Goal: Task Accomplishment & Management: Use online tool/utility

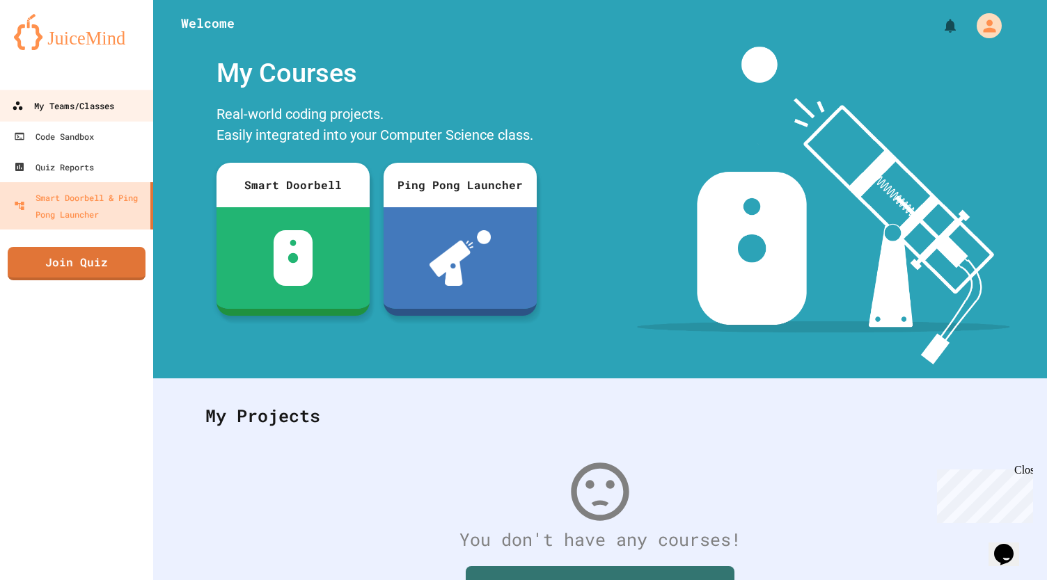
click at [79, 116] on link "My Teams/Classes" at bounding box center [77, 105] width 158 height 31
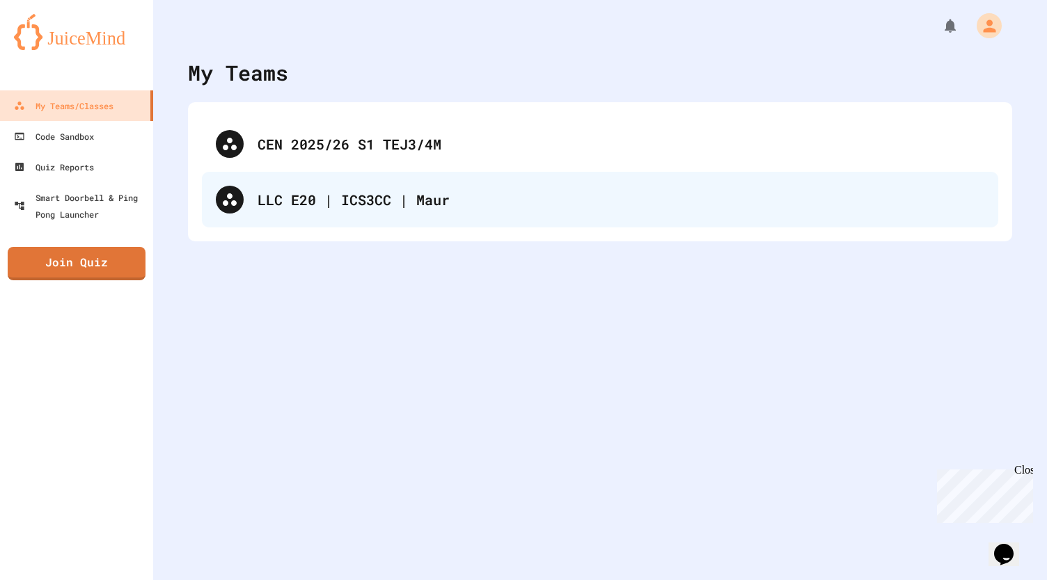
click at [335, 205] on div "LLC E20 | ICS3CC | Maur" at bounding box center [620, 199] width 727 height 21
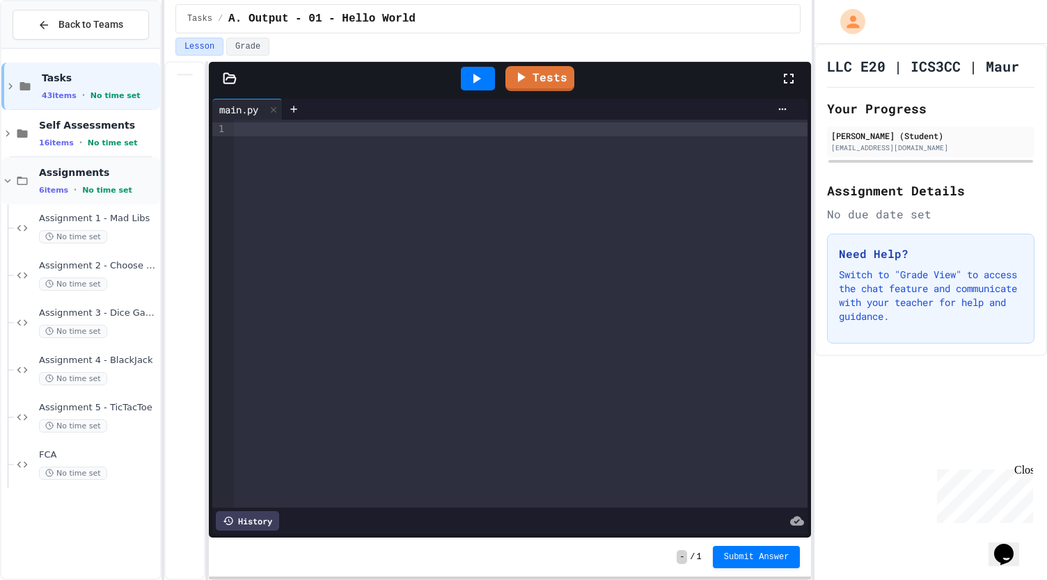
click at [12, 180] on icon at bounding box center [7, 181] width 13 height 13
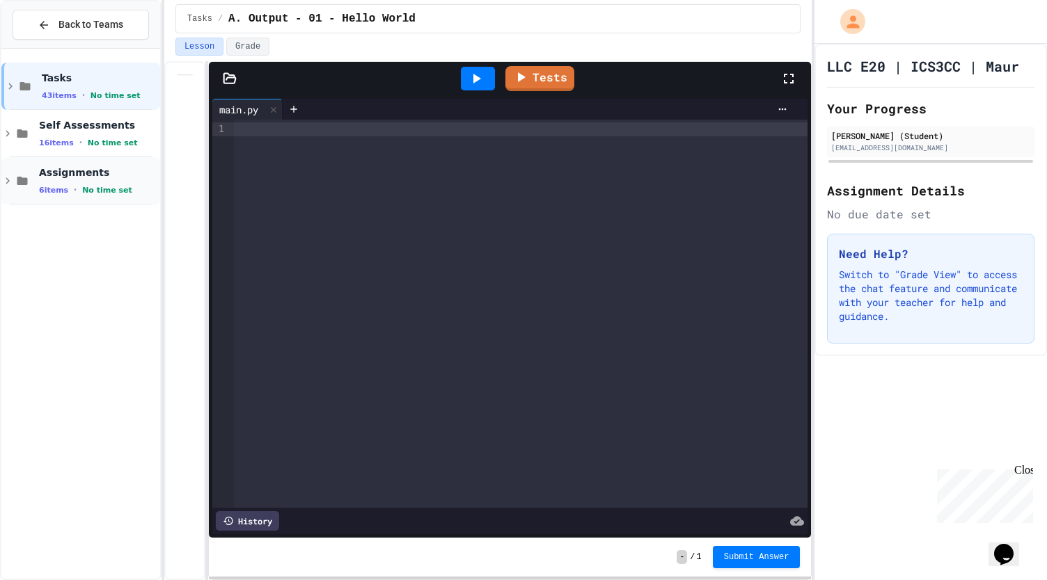
click at [7, 180] on icon at bounding box center [7, 181] width 13 height 13
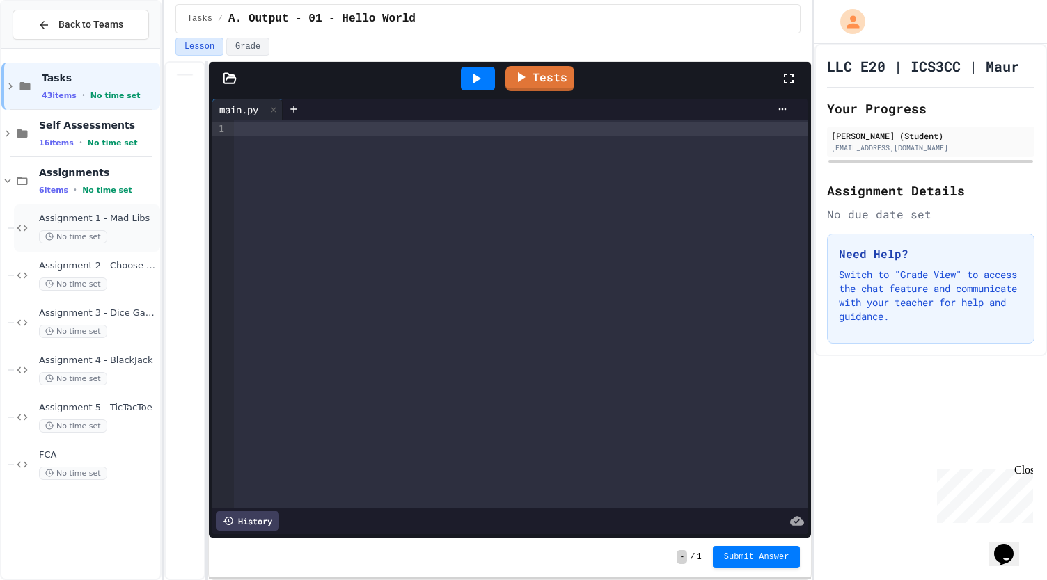
click at [92, 241] on span "No time set" at bounding box center [73, 236] width 68 height 13
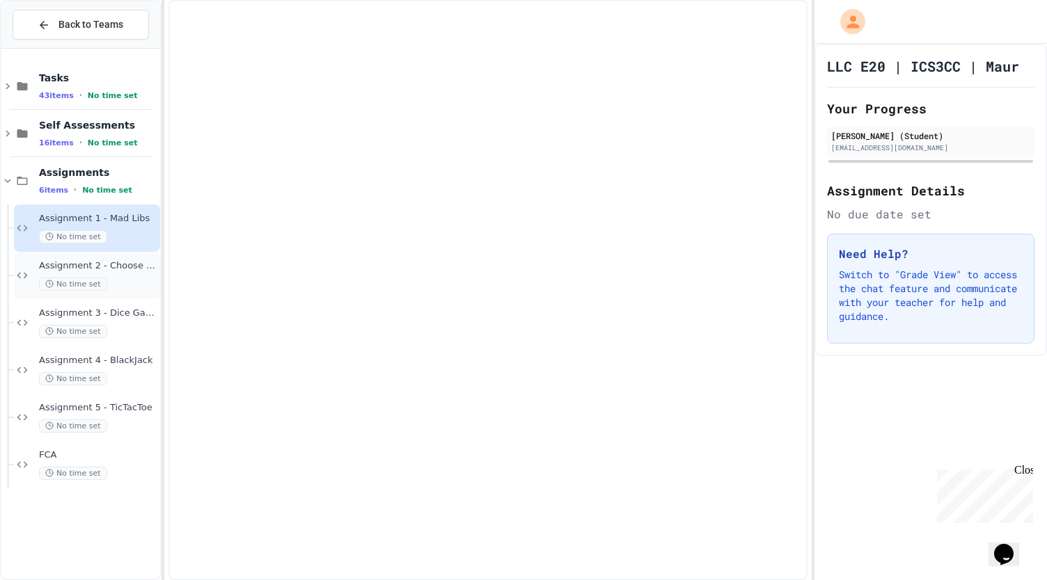
click at [92, 273] on div "Assignment 2 - Choose Your Own No time set" at bounding box center [98, 275] width 118 height 31
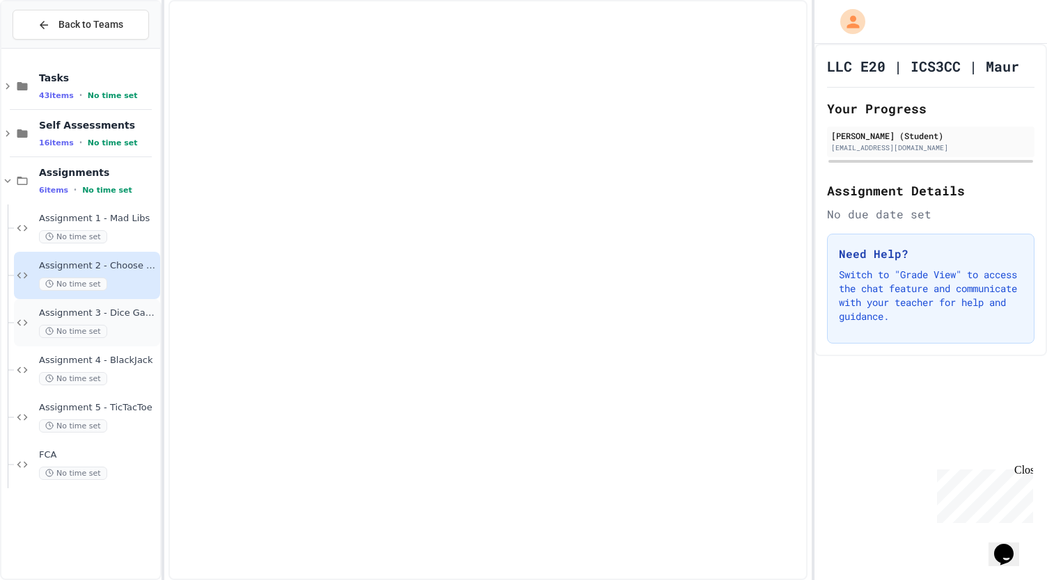
click at [90, 316] on span "Assignment 3 - Dice Game" at bounding box center [98, 314] width 118 height 12
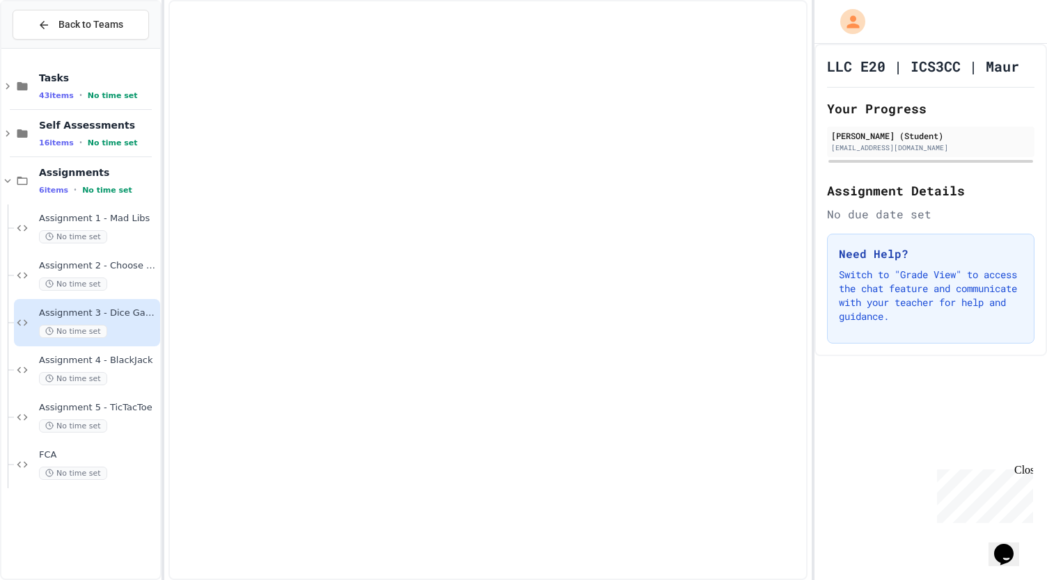
click at [93, 341] on div "Assignment 3 - Dice Game No time set" at bounding box center [87, 322] width 146 height 47
click at [88, 411] on span "Assignment 5 - TicTacToe" at bounding box center [98, 408] width 118 height 12
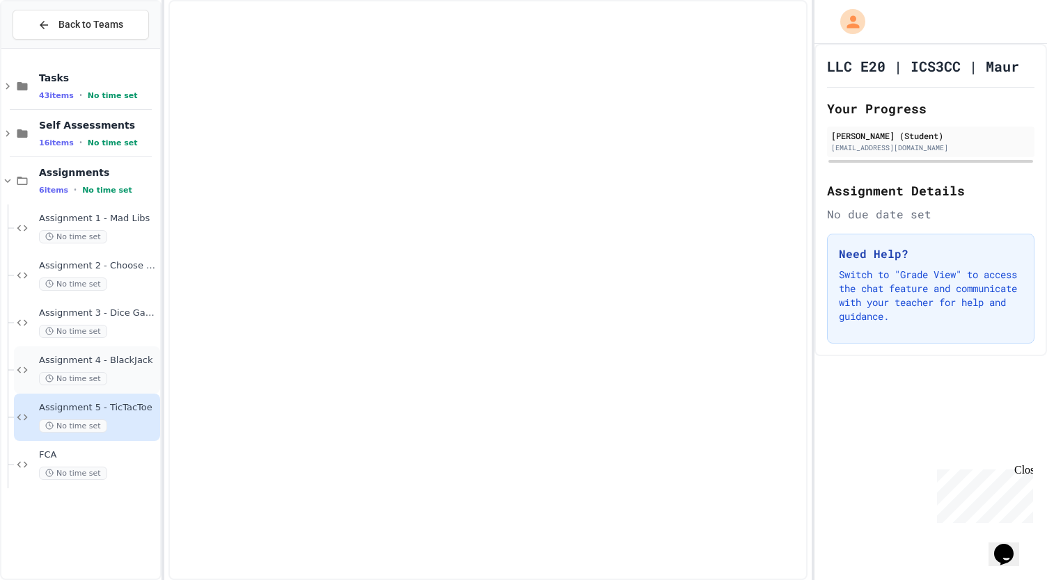
click at [68, 359] on span "Assignment 4 - BlackJack" at bounding box center [98, 361] width 118 height 12
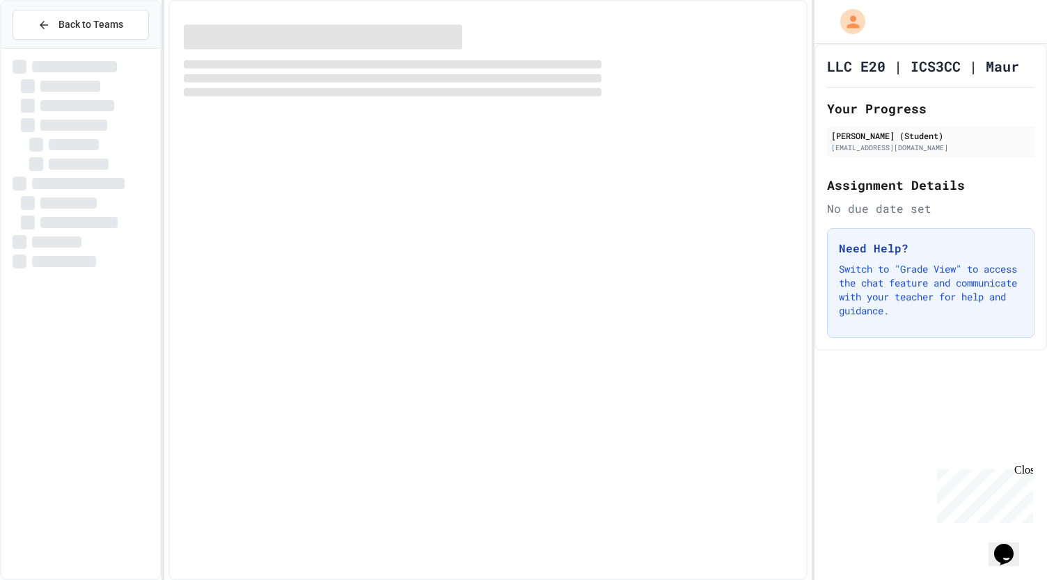
drag, startPoint x: 0, startPoint y: 0, endPoint x: 175, endPoint y: 216, distance: 277.6
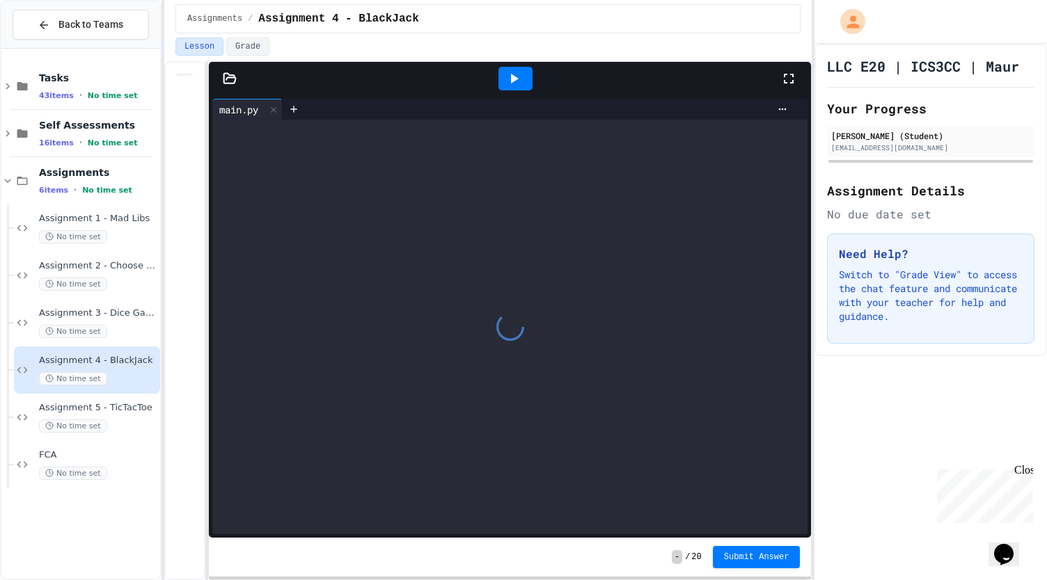
drag, startPoint x: 175, startPoint y: 216, endPoint x: 189, endPoint y: 121, distance: 95.7
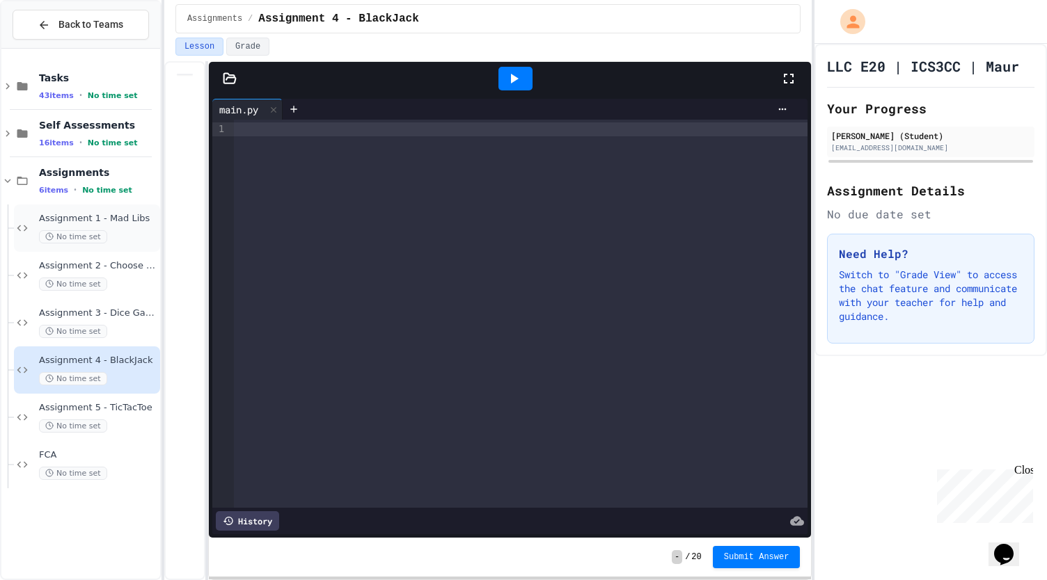
click at [84, 226] on div "Assignment 1 - Mad Libs No time set" at bounding box center [98, 228] width 118 height 31
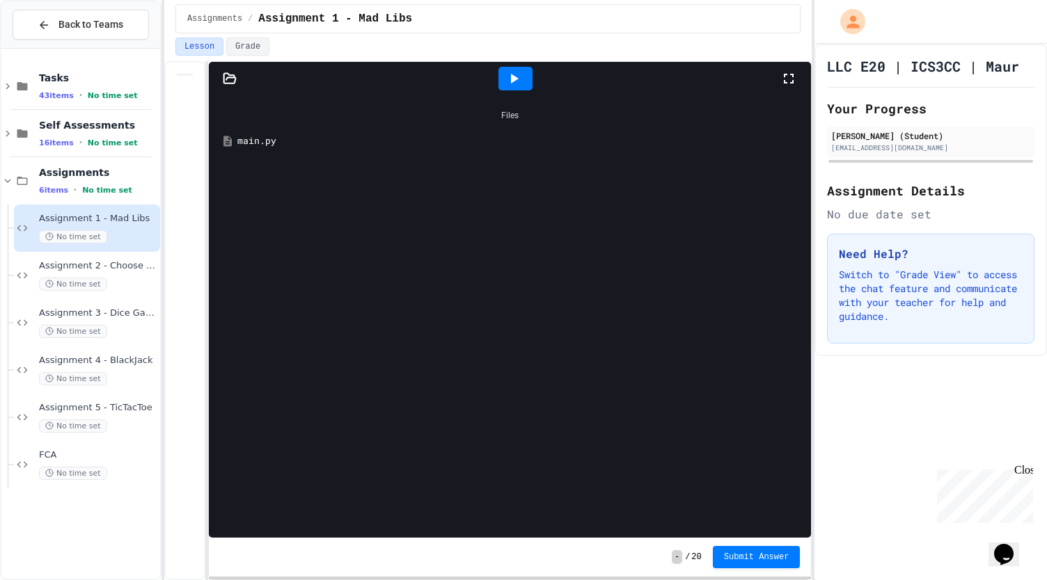
click at [260, 141] on div "main.py" at bounding box center [519, 141] width 565 height 14
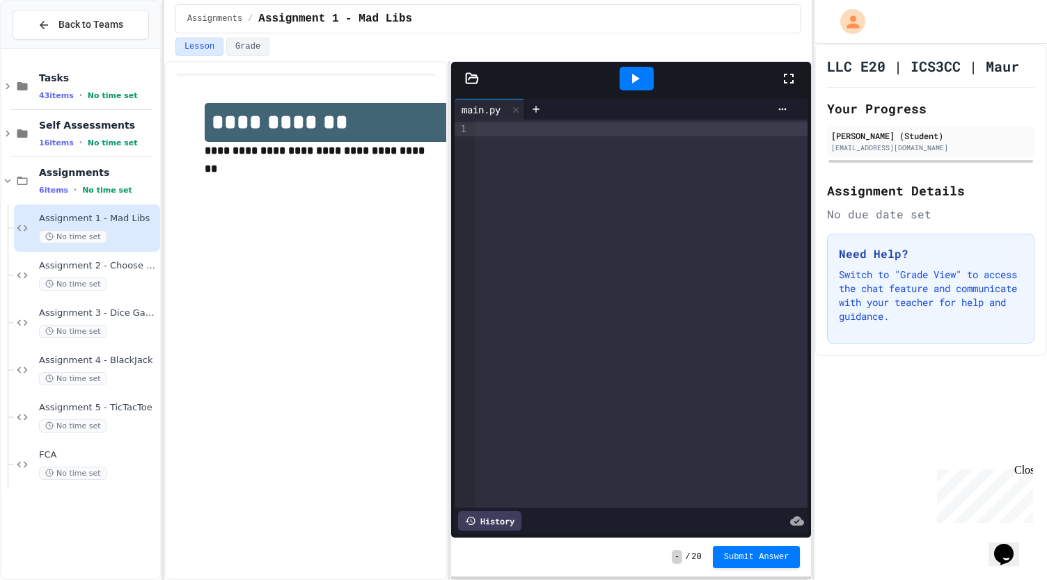
click at [452, 179] on div "**********" at bounding box center [488, 320] width 648 height 519
click at [255, 49] on button "Grade" at bounding box center [247, 47] width 43 height 18
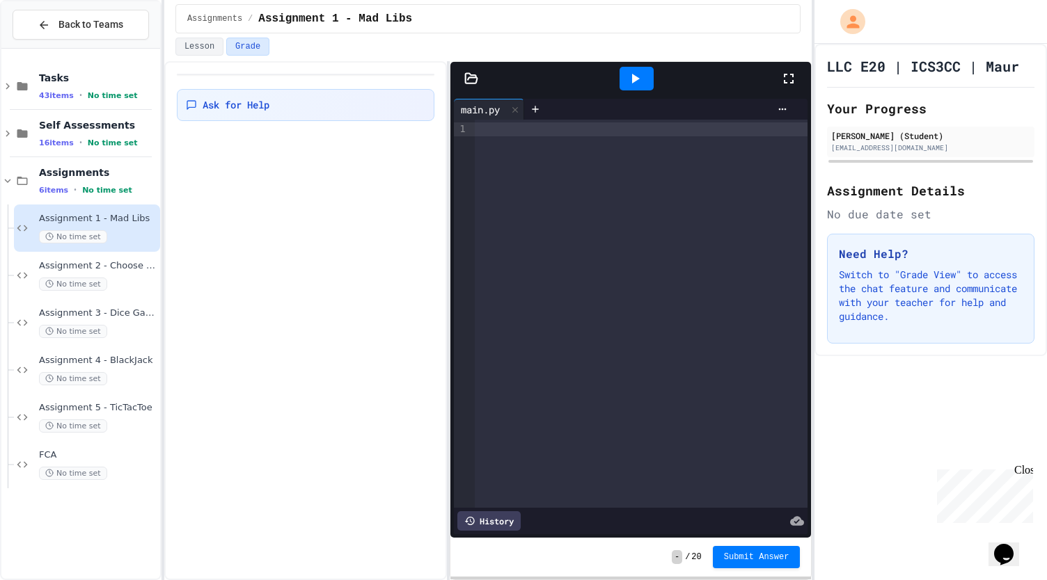
drag, startPoint x: 266, startPoint y: 16, endPoint x: 262, endPoint y: -42, distance: 57.9
click at [262, 0] on html "We are updating our servers at 9:30PM EST on 9/19/2025. JuiceMind should contin…" at bounding box center [523, 290] width 1047 height 580
